Goal: Find contact information: Find contact information

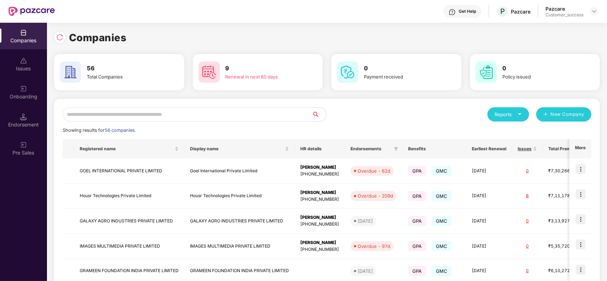
click at [169, 111] on input "text" at bounding box center [187, 114] width 249 height 14
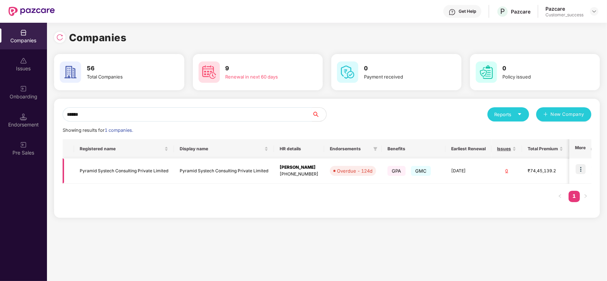
type input "******"
click at [580, 167] on img at bounding box center [581, 169] width 10 height 10
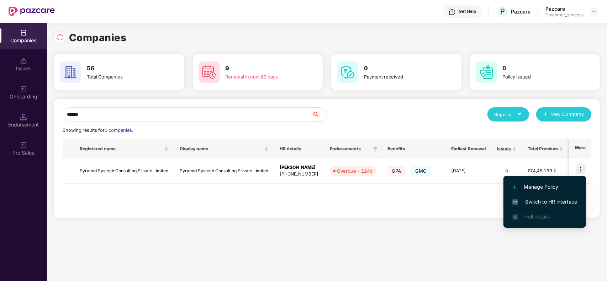
click at [550, 207] on li "Switch to HR interface" at bounding box center [544, 202] width 83 height 15
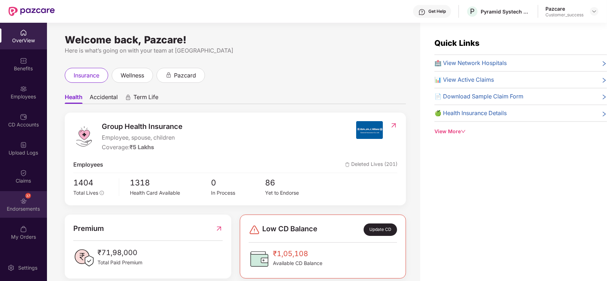
click at [13, 198] on div "37 Endorsements" at bounding box center [23, 204] width 47 height 27
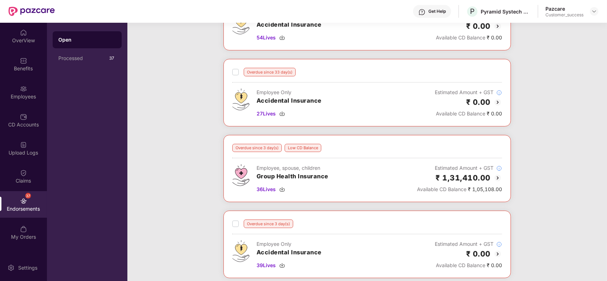
scroll to position [229, 0]
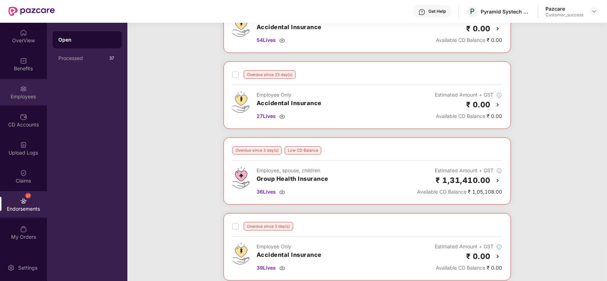
click at [20, 83] on div "Employees" at bounding box center [23, 92] width 47 height 27
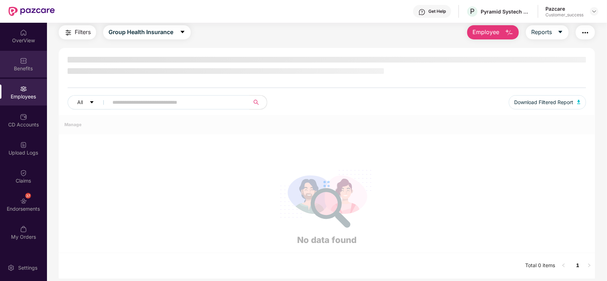
click at [22, 72] on div "Benefits" at bounding box center [23, 64] width 47 height 27
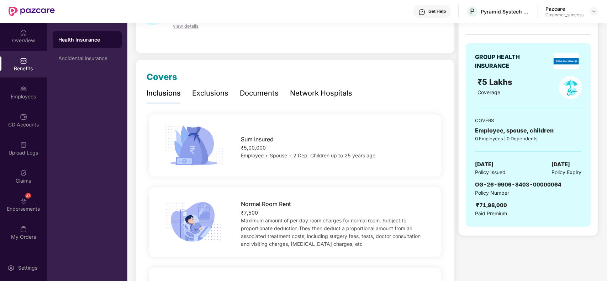
scroll to position [53, 0]
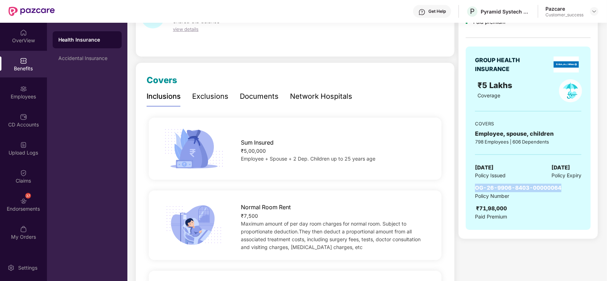
drag, startPoint x: 476, startPoint y: 187, endPoint x: 564, endPoint y: 187, distance: 88.2
click at [564, 187] on div "OG-26-9906-8403-00000064 Policy Number ₹71,98,000 Paid Premium" at bounding box center [528, 202] width 106 height 37
copy span "OG-26-9906-8403-00000064"
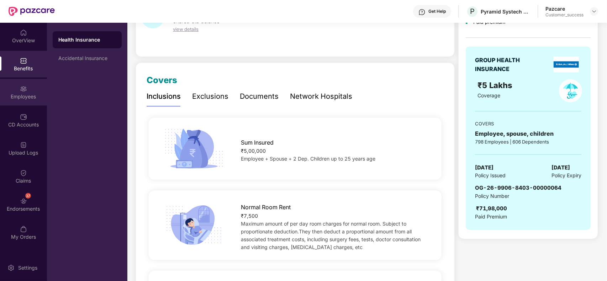
click at [15, 96] on div "Employees" at bounding box center [23, 96] width 47 height 7
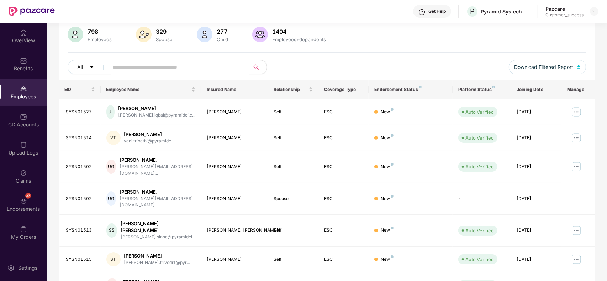
paste input "*********"
click at [189, 68] on input "*********" at bounding box center [176, 67] width 128 height 11
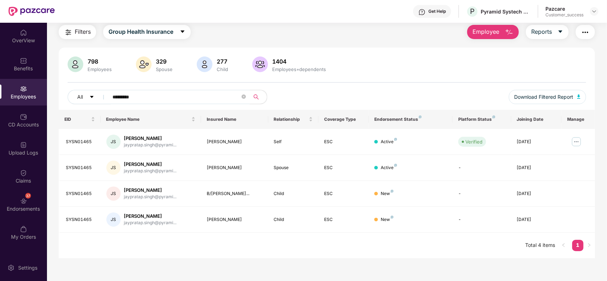
scroll to position [22, 0]
type input "*********"
click at [579, 147] on img at bounding box center [576, 142] width 11 height 11
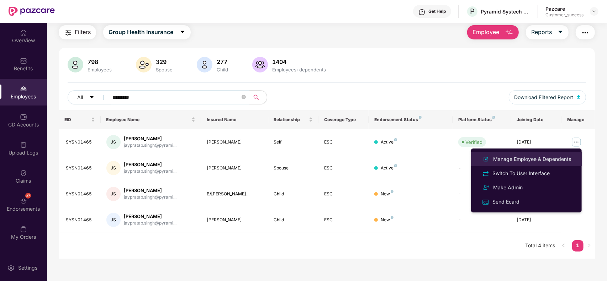
click at [531, 160] on div "Manage Employee & Dependents" at bounding box center [532, 159] width 81 height 8
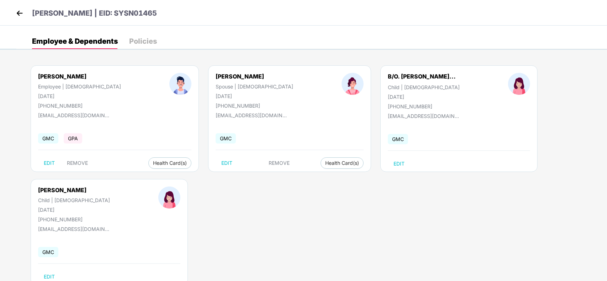
click at [69, 191] on div "[PERSON_NAME]" at bounding box center [74, 190] width 72 height 7
copy div "[PERSON_NAME]"
click at [228, 99] on div "[EMAIL_ADDRESS][DOMAIN_NAME]" at bounding box center [257, 101] width 85 height 11
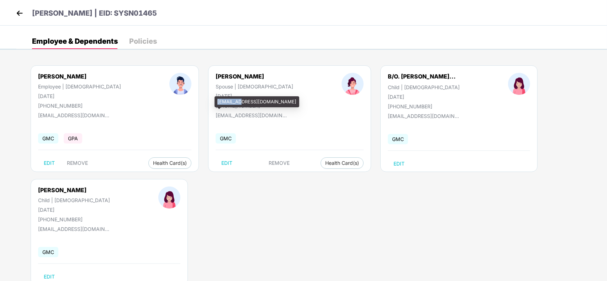
click at [228, 99] on div "[EMAIL_ADDRESS][DOMAIN_NAME]" at bounding box center [257, 101] width 85 height 11
copy div "[EMAIL_ADDRESS][DOMAIN_NAME]"
click at [17, 9] on img at bounding box center [19, 13] width 11 height 11
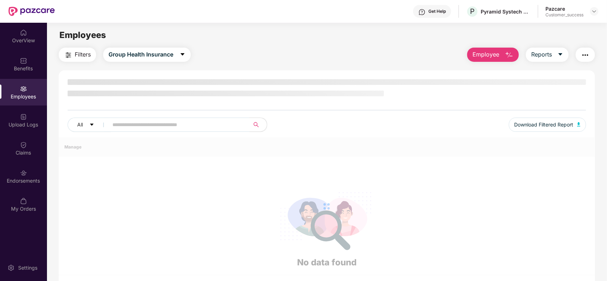
click at [598, 15] on div at bounding box center [594, 11] width 9 height 9
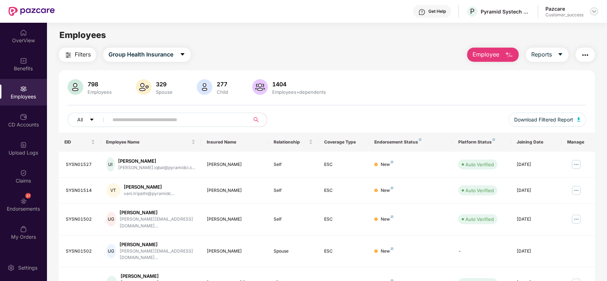
click at [597, 14] on div at bounding box center [594, 11] width 9 height 9
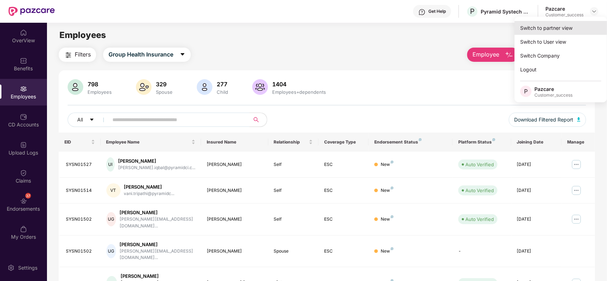
click at [572, 26] on div "Switch to partner view" at bounding box center [560, 28] width 93 height 14
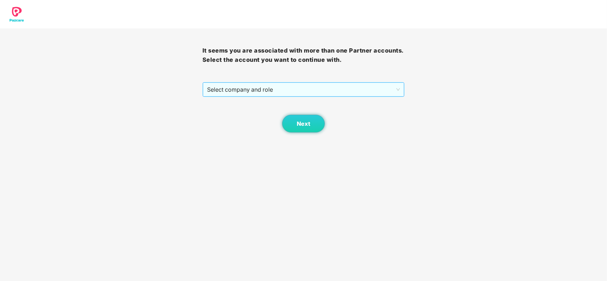
click at [379, 95] on span "Select company and role" at bounding box center [303, 90] width 193 height 14
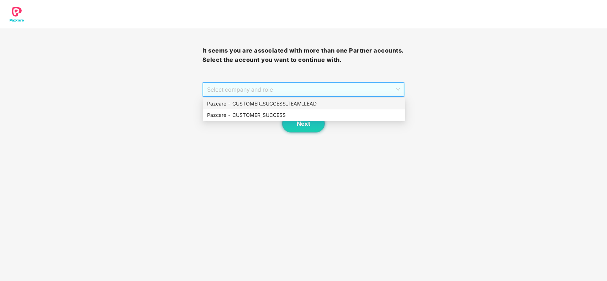
drag, startPoint x: 317, startPoint y: 107, endPoint x: 311, endPoint y: 109, distance: 6.1
click at [311, 109] on div "Pazcare - CUSTOMER_SUCCESS_TEAM_LEAD Pazcare - CUSTOMER_SUCCESS" at bounding box center [304, 109] width 202 height 23
click at [264, 113] on div "Pazcare - CUSTOMER_SUCCESS" at bounding box center [304, 115] width 194 height 8
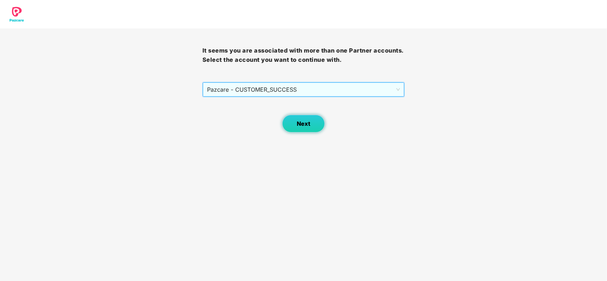
click at [292, 128] on button "Next" at bounding box center [303, 124] width 43 height 18
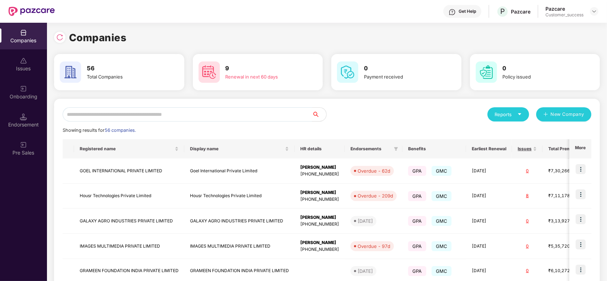
click at [191, 118] on input "text" at bounding box center [187, 114] width 249 height 14
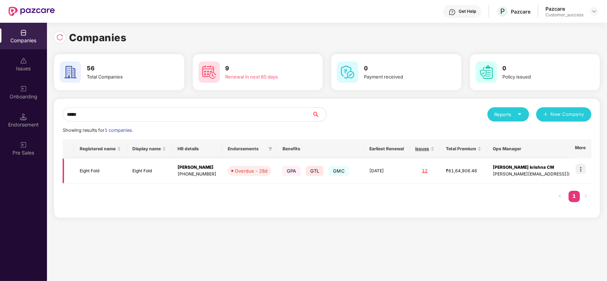
type input "*****"
click at [147, 167] on td "Eight Fold" at bounding box center [149, 171] width 45 height 25
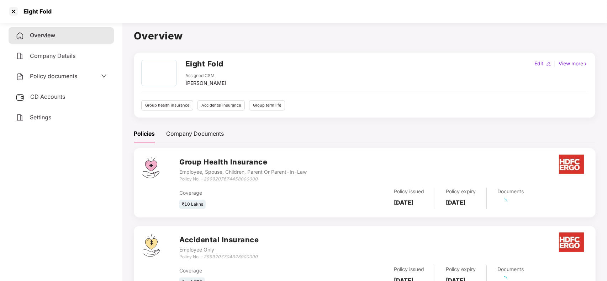
click at [50, 95] on span "CD Accounts" at bounding box center [47, 96] width 35 height 7
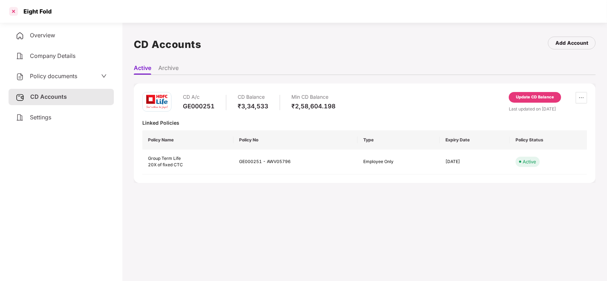
click at [16, 16] on div at bounding box center [13, 11] width 11 height 11
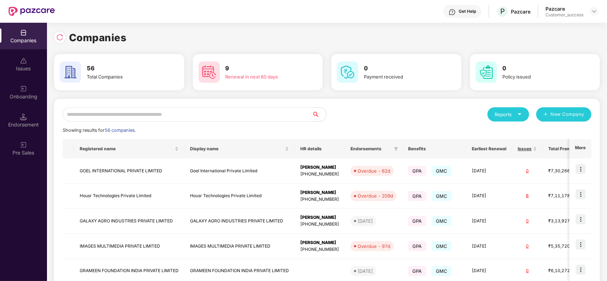
click at [75, 115] on input "text" at bounding box center [187, 114] width 249 height 14
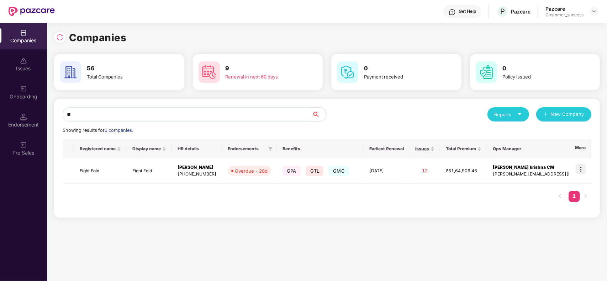
type input "*"
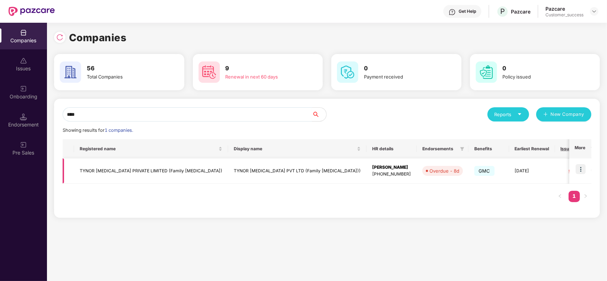
type input "****"
click at [581, 168] on img at bounding box center [581, 169] width 10 height 10
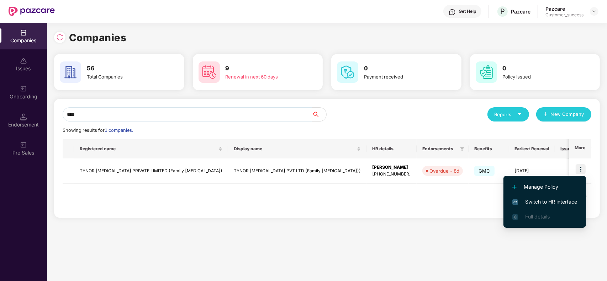
click at [567, 199] on span "Switch to HR interface" at bounding box center [544, 202] width 65 height 8
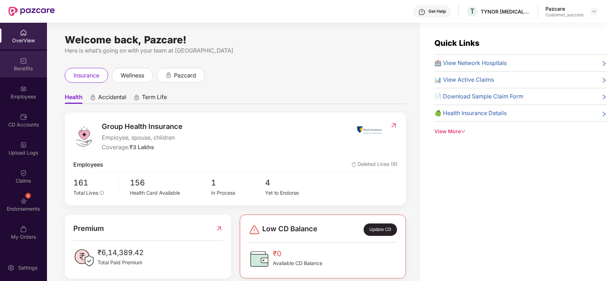
click at [21, 66] on div "Benefits" at bounding box center [23, 68] width 47 height 7
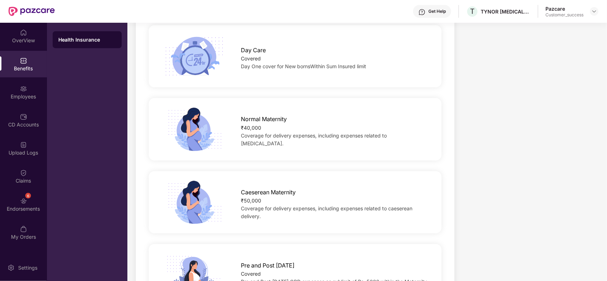
scroll to position [262, 0]
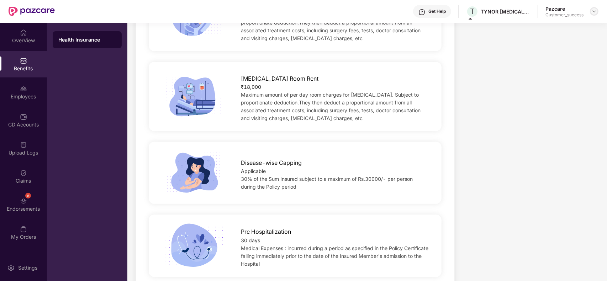
click at [592, 13] on img at bounding box center [594, 12] width 6 height 6
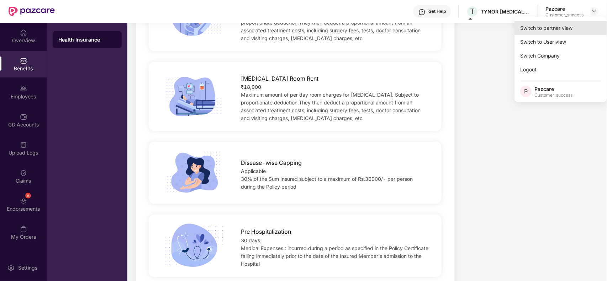
click at [574, 24] on div "Switch to partner view" at bounding box center [560, 28] width 93 height 14
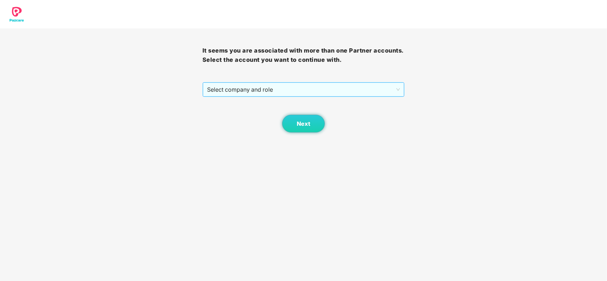
click at [331, 84] on span "Select company and role" at bounding box center [303, 90] width 193 height 14
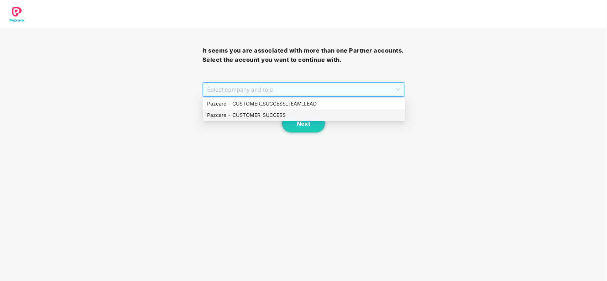
click at [263, 116] on div "Pazcare - CUSTOMER_SUCCESS" at bounding box center [304, 115] width 194 height 8
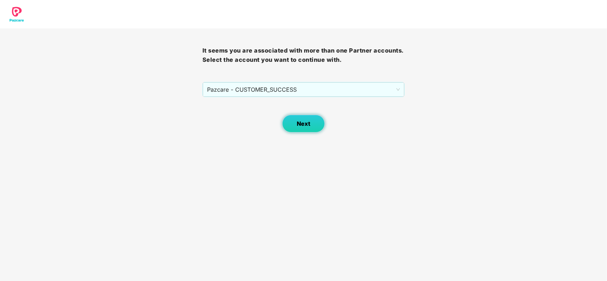
click at [295, 125] on button "Next" at bounding box center [303, 124] width 43 height 18
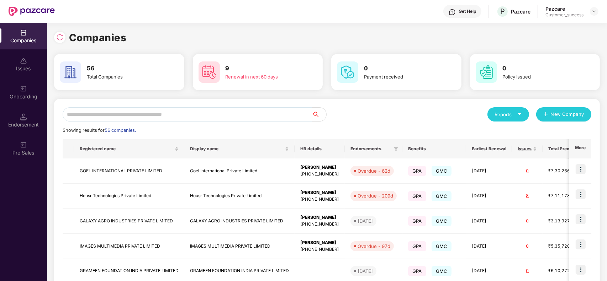
click at [182, 112] on input "text" at bounding box center [187, 114] width 249 height 14
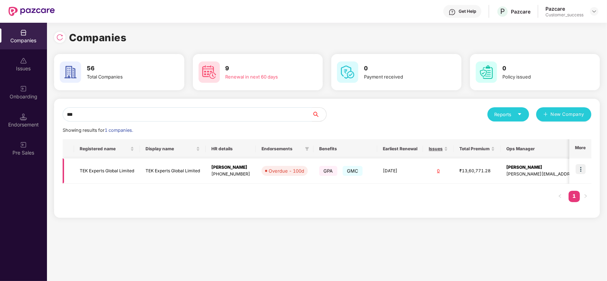
type input "***"
click at [158, 166] on td "TEK Experts Global Limited" at bounding box center [173, 171] width 66 height 25
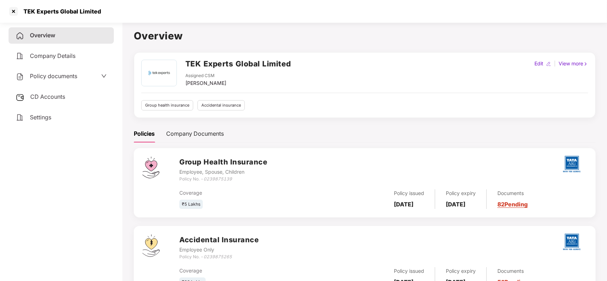
click at [216, 177] on icon "0239875139" at bounding box center [218, 178] width 28 height 5
copy icon "0239875139"
